Goal: Navigation & Orientation: Find specific page/section

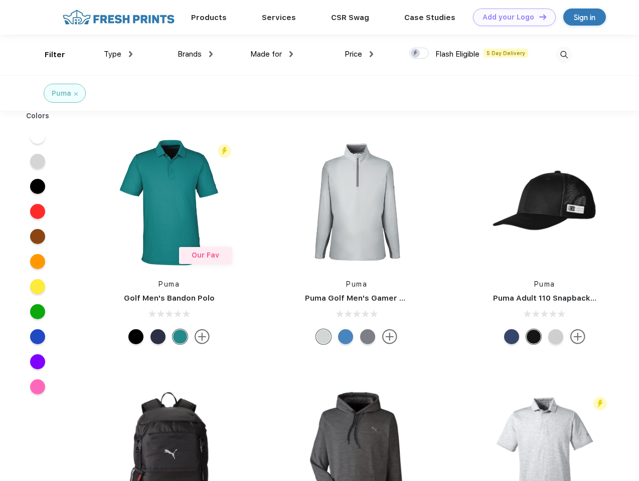
click at [510, 17] on link "Add your Logo Design Tool" at bounding box center [514, 18] width 83 height 18
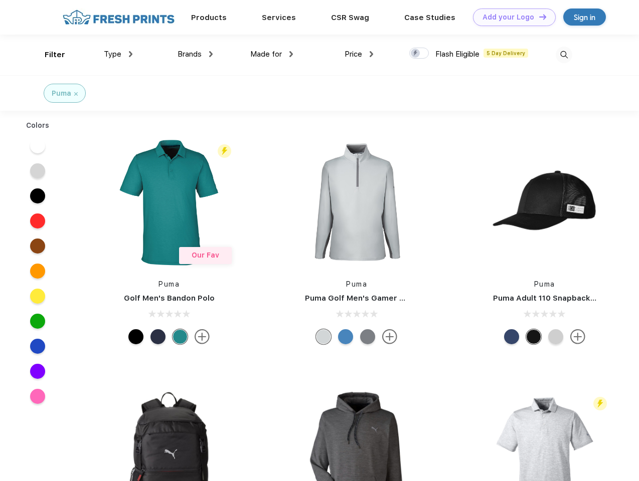
click at [0, 0] on div "Design Tool" at bounding box center [0, 0] width 0 height 0
click at [538, 17] on link "Add your Logo Design Tool" at bounding box center [514, 18] width 83 height 18
click at [48, 55] on div "Filter" at bounding box center [55, 55] width 21 height 12
click at [118, 54] on span "Type" at bounding box center [113, 54] width 18 height 9
click at [195, 54] on span "Brands" at bounding box center [189, 54] width 24 height 9
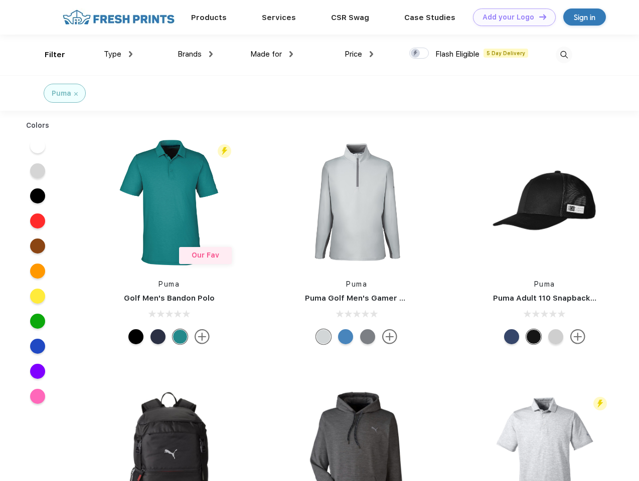
click at [272, 54] on span "Made for" at bounding box center [266, 54] width 32 height 9
click at [359, 54] on span "Price" at bounding box center [353, 54] width 18 height 9
click at [419, 54] on div at bounding box center [419, 53] width 20 height 11
click at [416, 54] on input "checkbox" at bounding box center [412, 50] width 7 height 7
click at [564, 55] on img at bounding box center [563, 55] width 17 height 17
